Goal: Task Accomplishment & Management: Complete application form

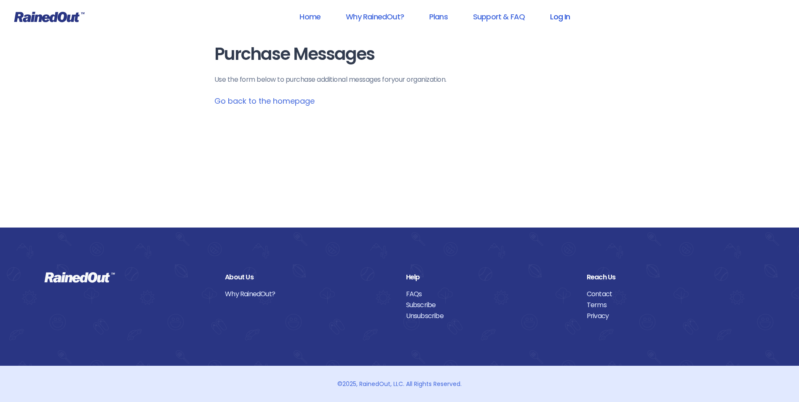
click at [567, 13] on link "Log In" at bounding box center [560, 16] width 42 height 19
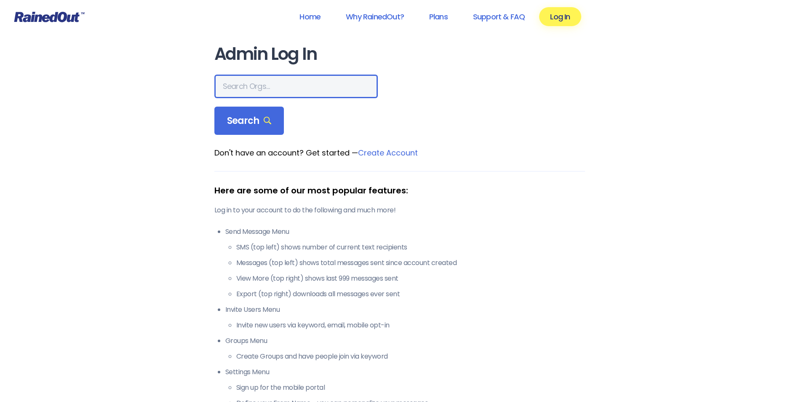
click at [269, 87] on input "text" at bounding box center [295, 87] width 163 height 24
type input "s"
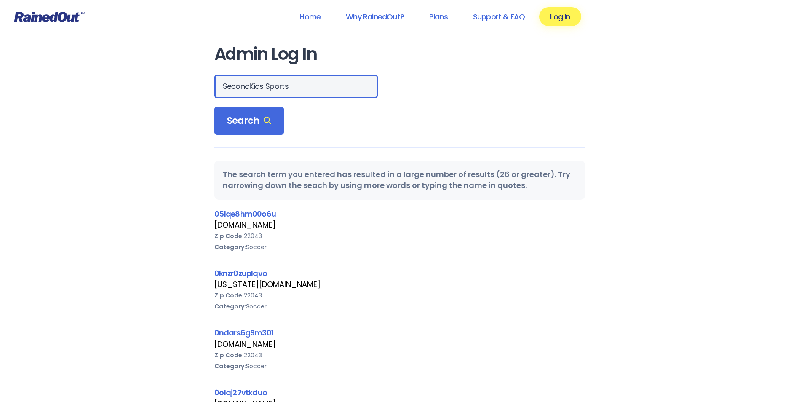
click at [251, 86] on input "SecondKids Sports" at bounding box center [295, 87] width 163 height 24
type input "Second Kids Sports"
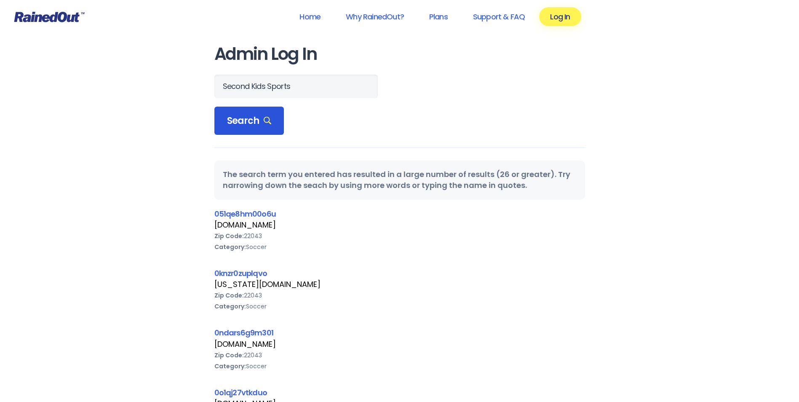
click at [251, 132] on div "Search" at bounding box center [249, 121] width 70 height 29
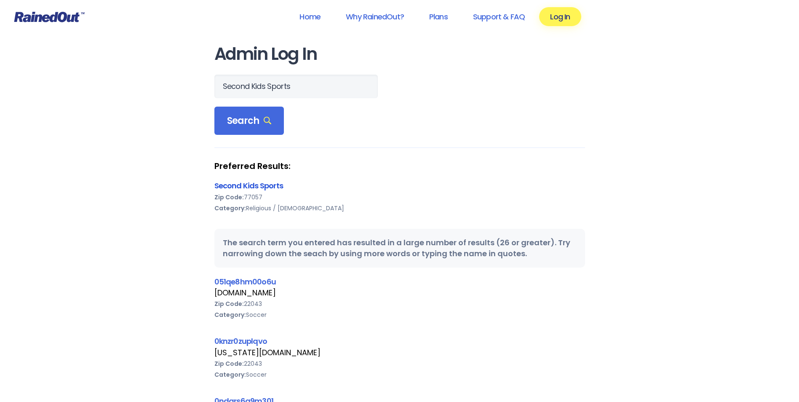
click at [243, 184] on link "Second Kids Sports" at bounding box center [248, 185] width 69 height 11
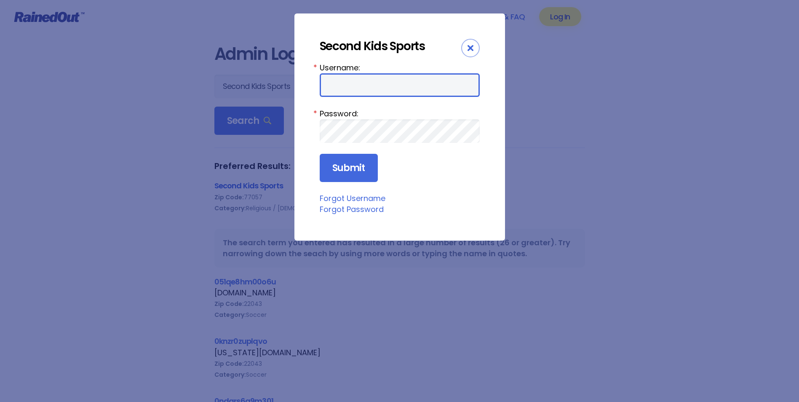
type input "joybjohnson"
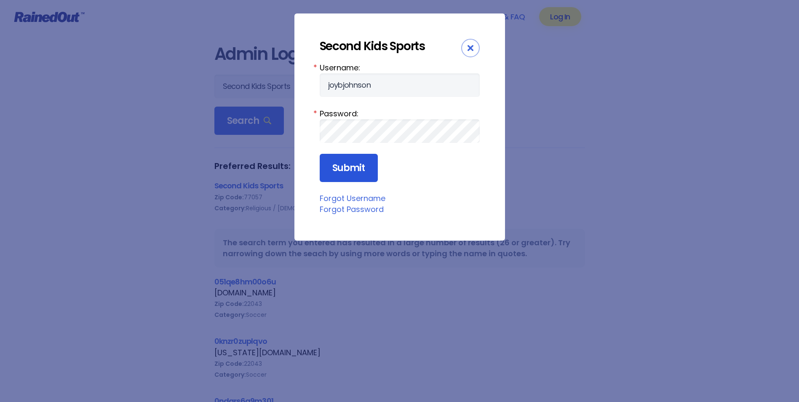
click at [347, 168] on input "Submit" at bounding box center [349, 168] width 58 height 29
